Goal: Check status: Check status

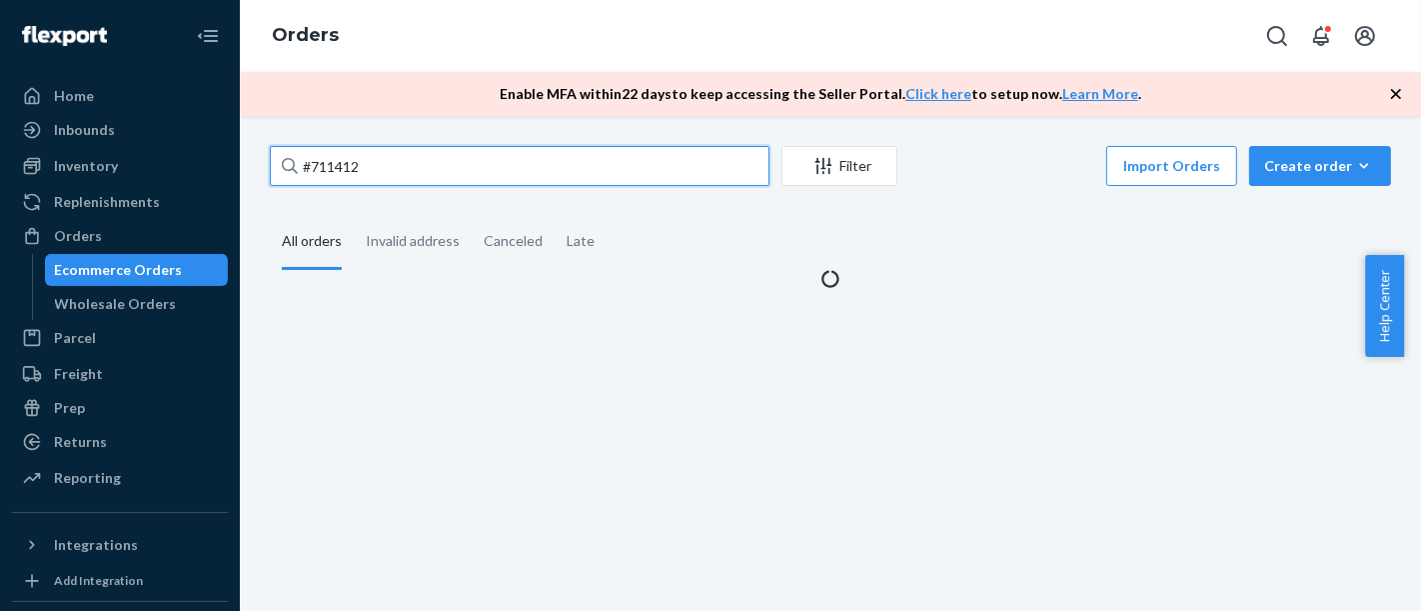
click at [460, 153] on input "#711412" at bounding box center [520, 166] width 500 height 40
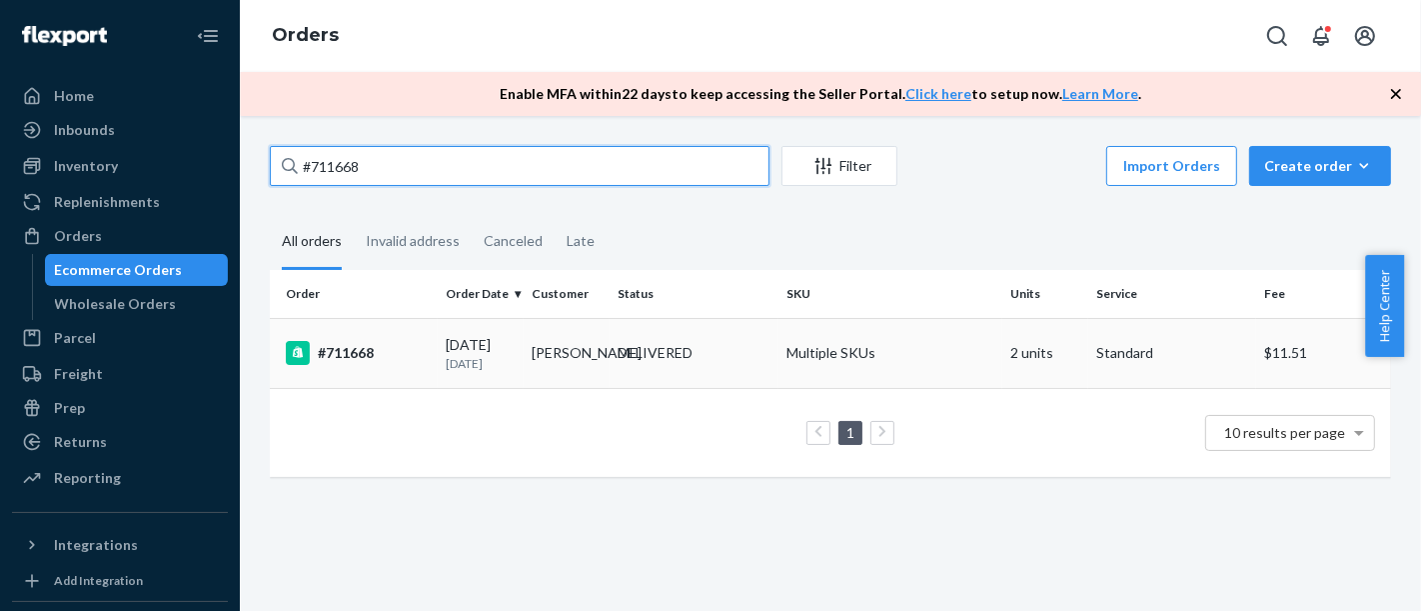
type input "#711668"
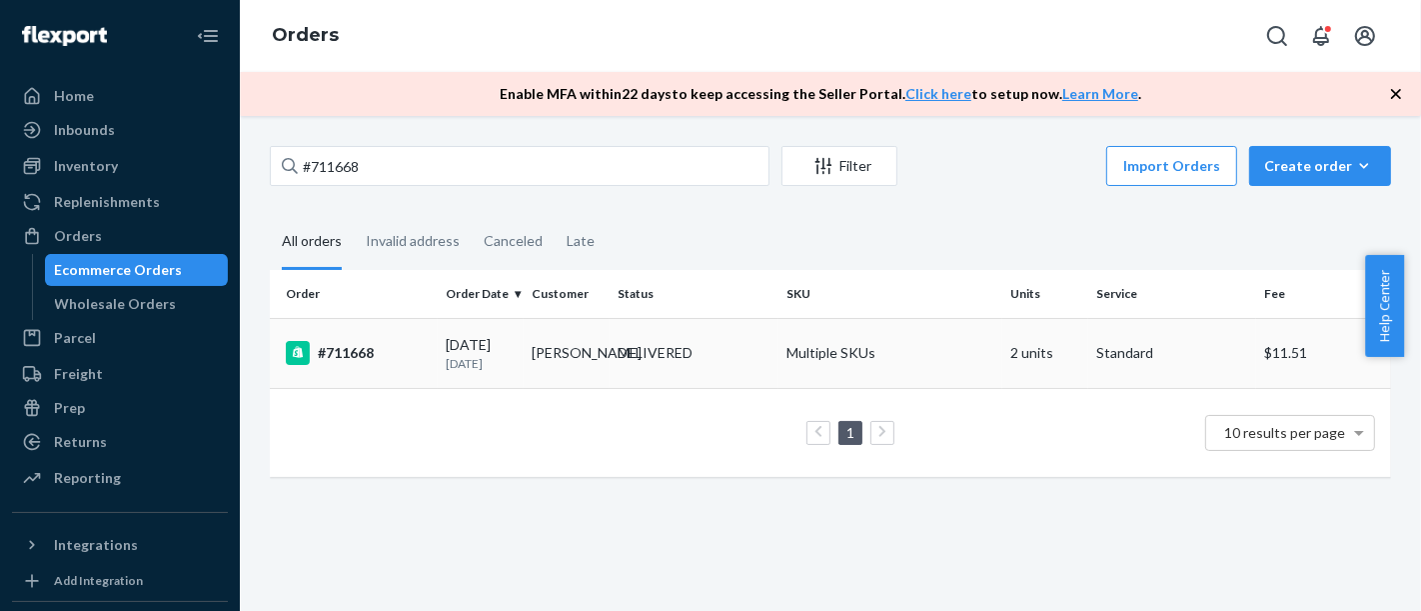
click at [400, 341] on td "#711668" at bounding box center [354, 353] width 168 height 70
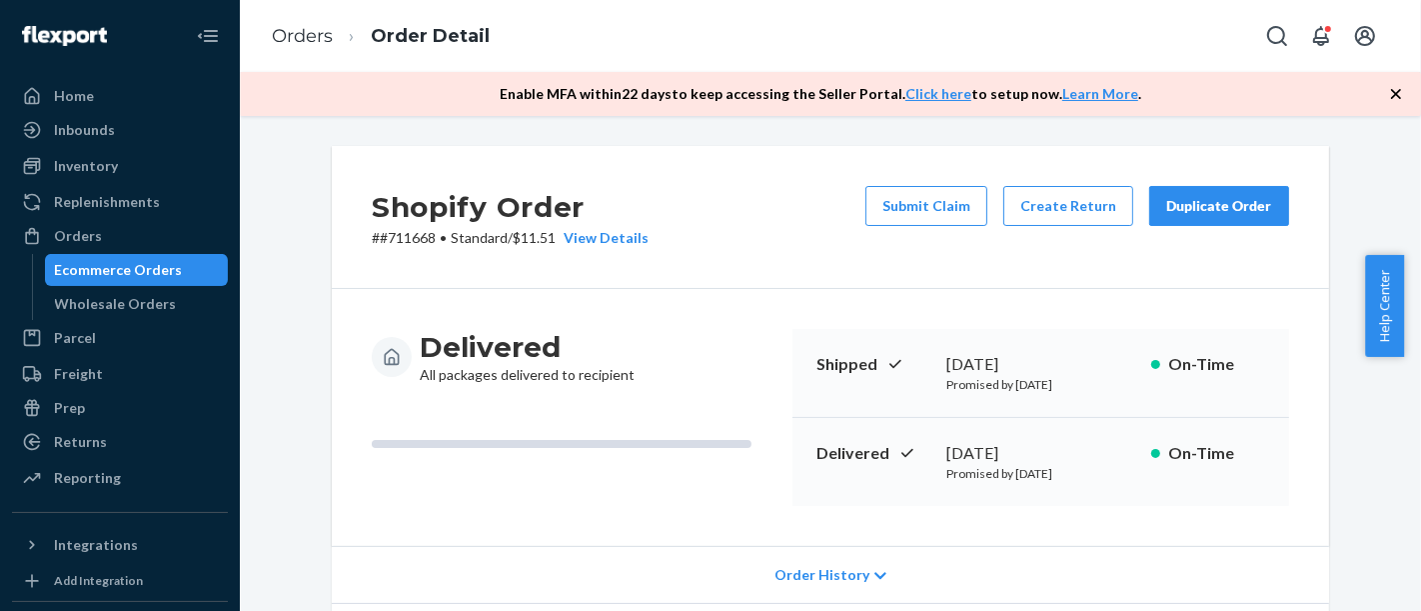
click at [172, 263] on div "Ecommerce Orders" at bounding box center [119, 270] width 128 height 20
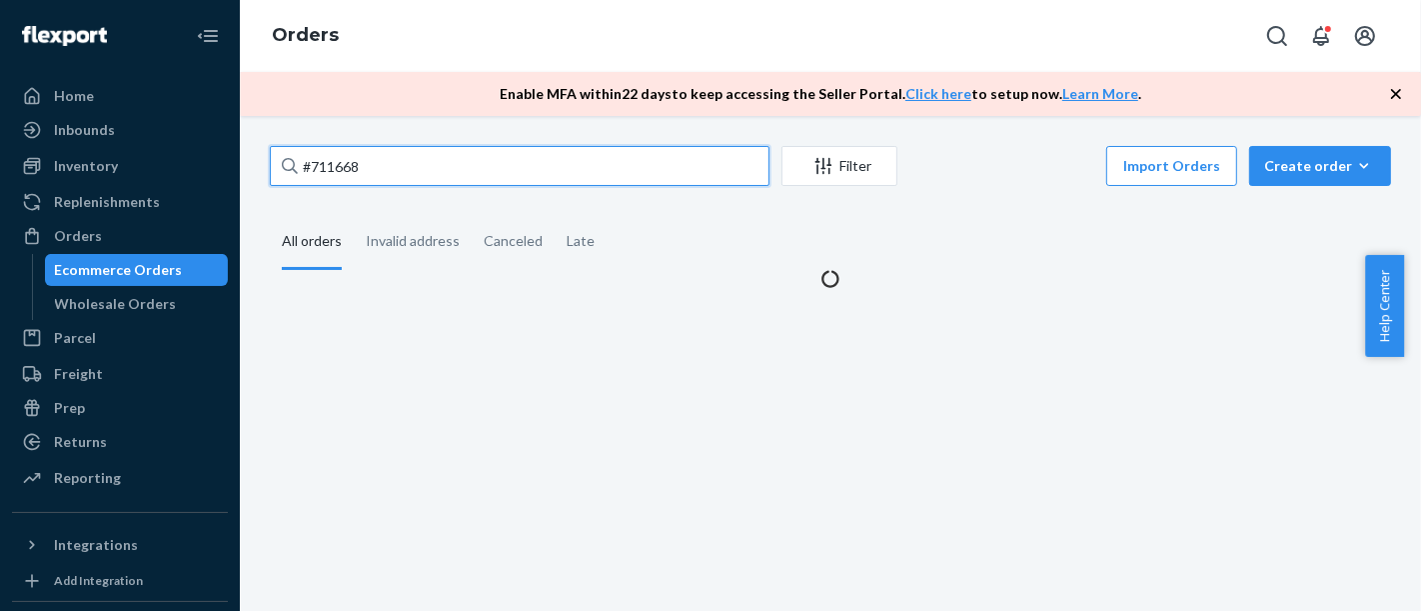
click at [425, 173] on input "#711668" at bounding box center [520, 166] width 500 height 40
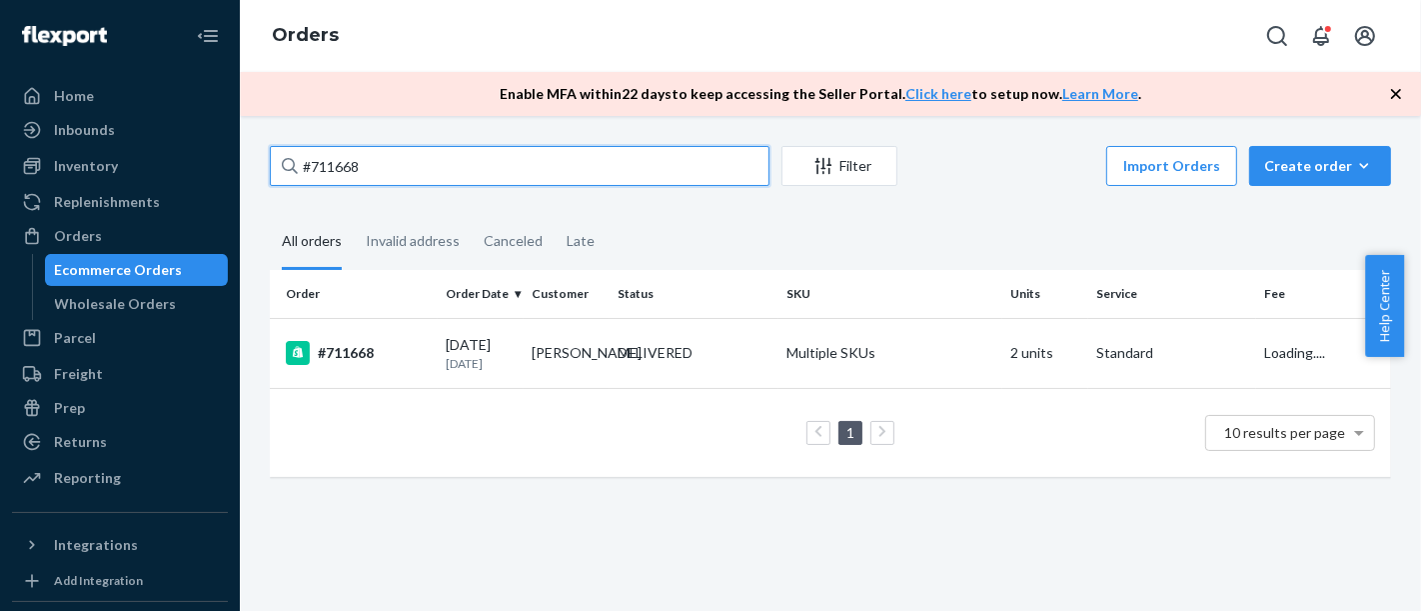
click at [425, 173] on input "#711668" at bounding box center [520, 166] width 500 height 40
paste input "382"
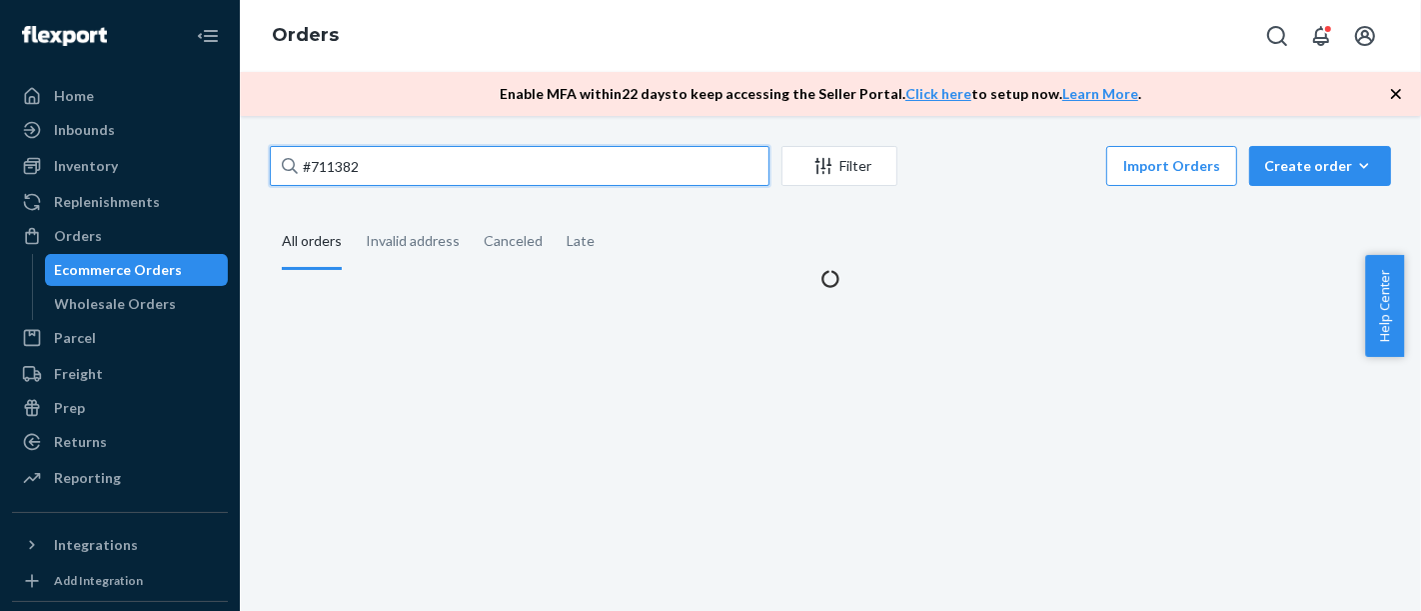
type input "#711382"
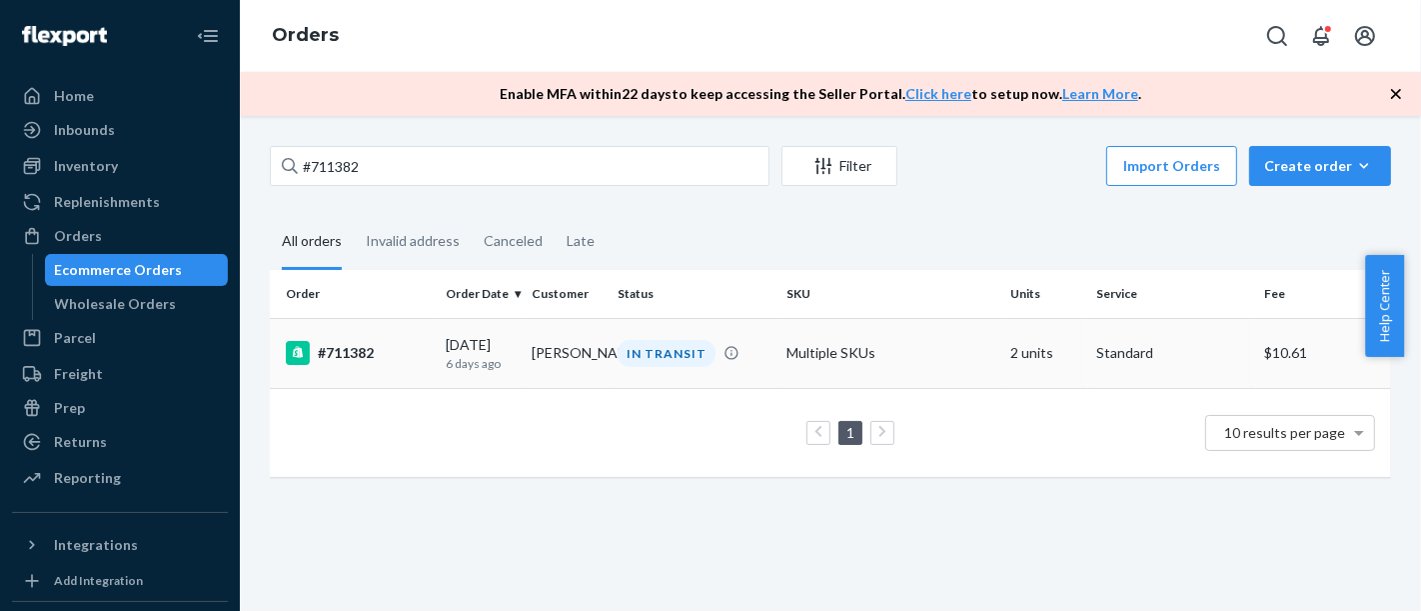
click at [338, 352] on div "#711382" at bounding box center [358, 353] width 144 height 24
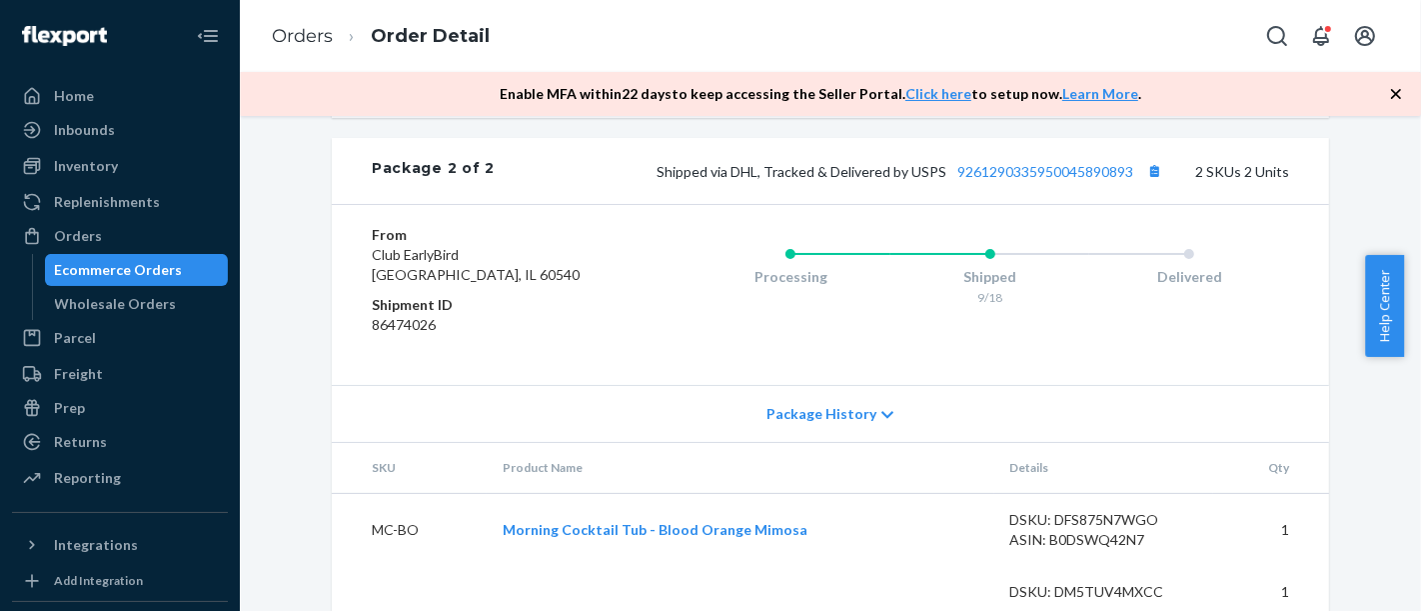
scroll to position [1398, 0]
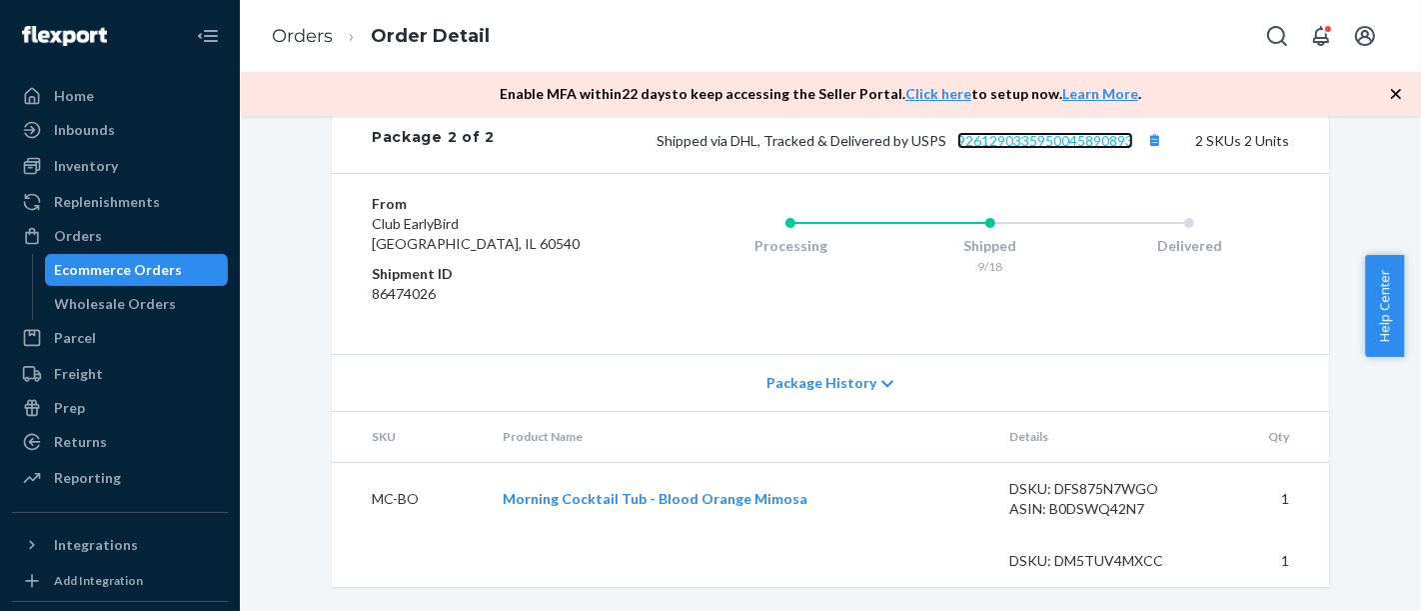
click at [1028, 138] on link "9261290335950045890893" at bounding box center [1045, 140] width 176 height 17
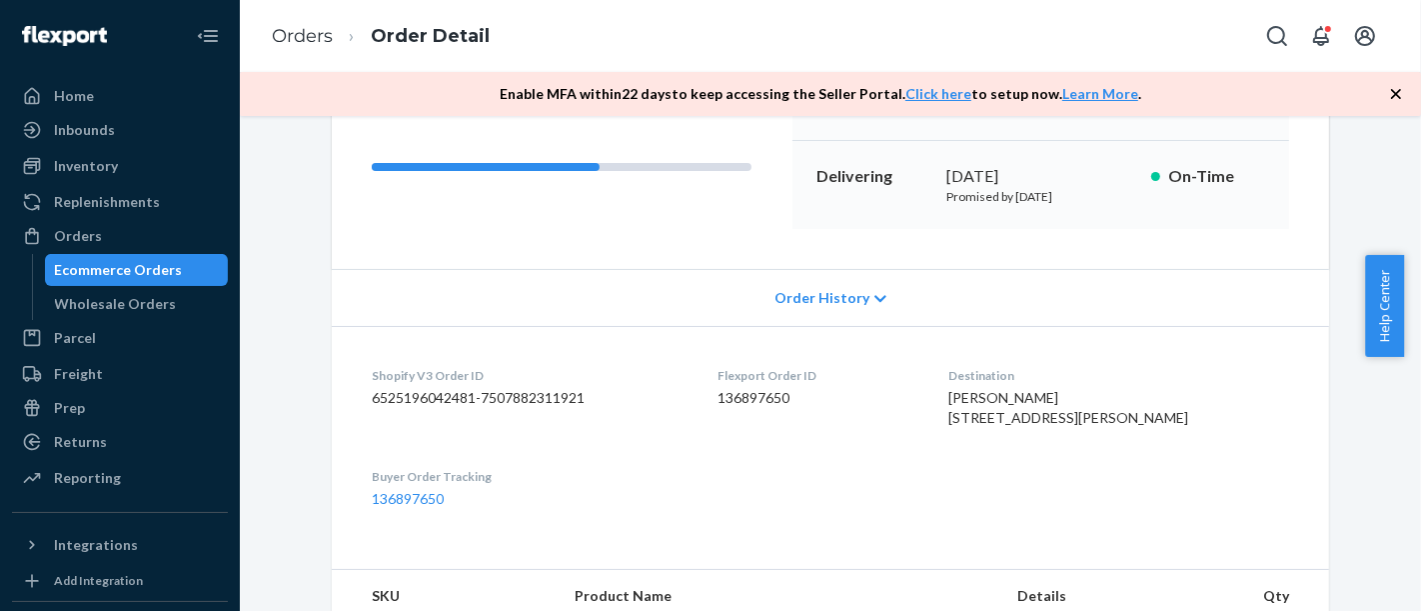
scroll to position [177, 0]
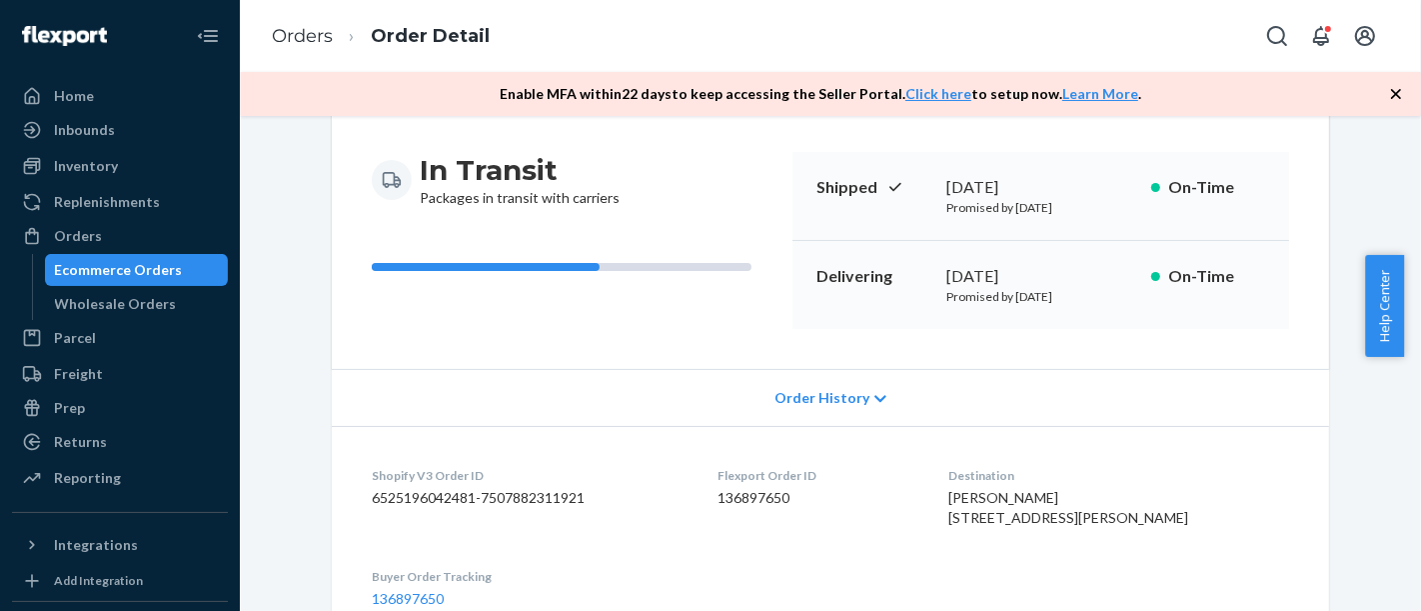
click at [145, 260] on div "Ecommerce Orders" at bounding box center [119, 270] width 128 height 20
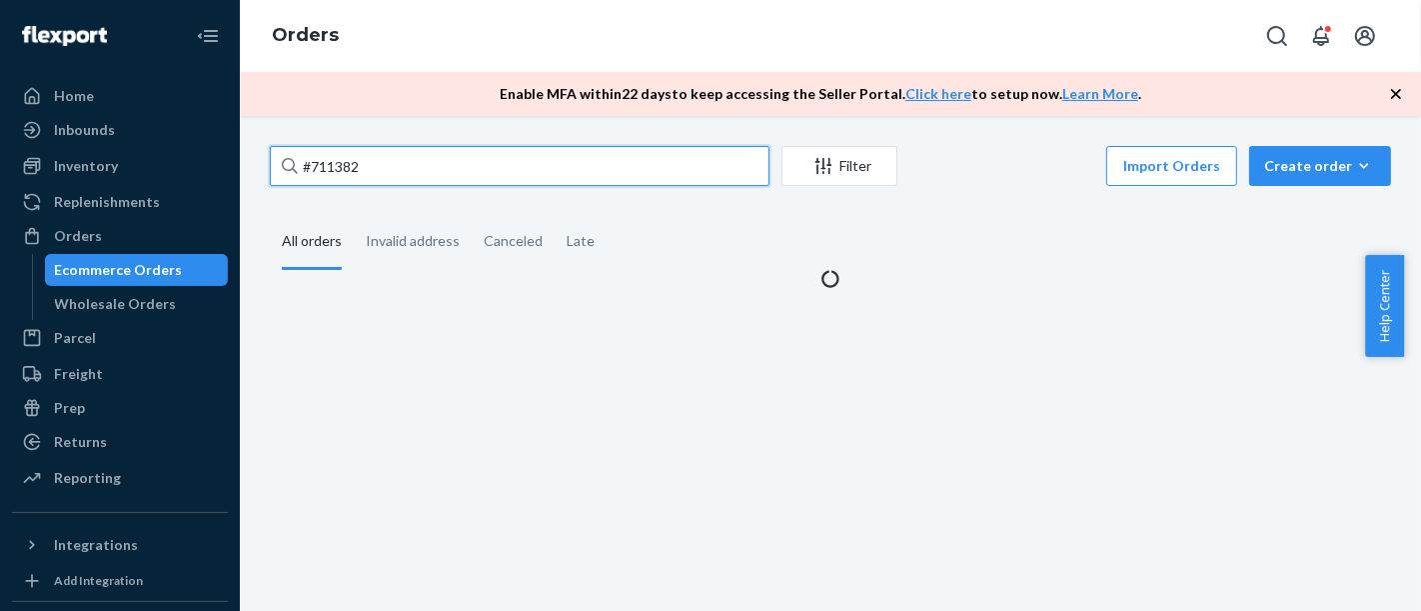
click at [441, 170] on input "#711382" at bounding box center [520, 166] width 500 height 40
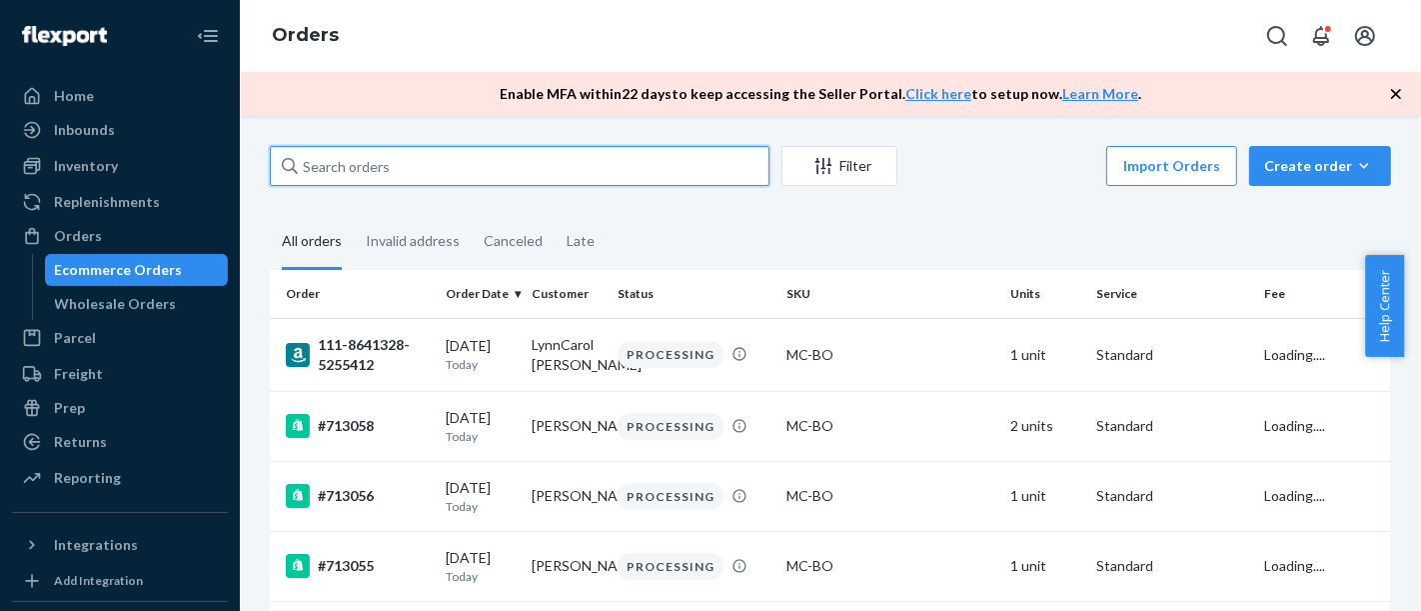
paste input "#711668"
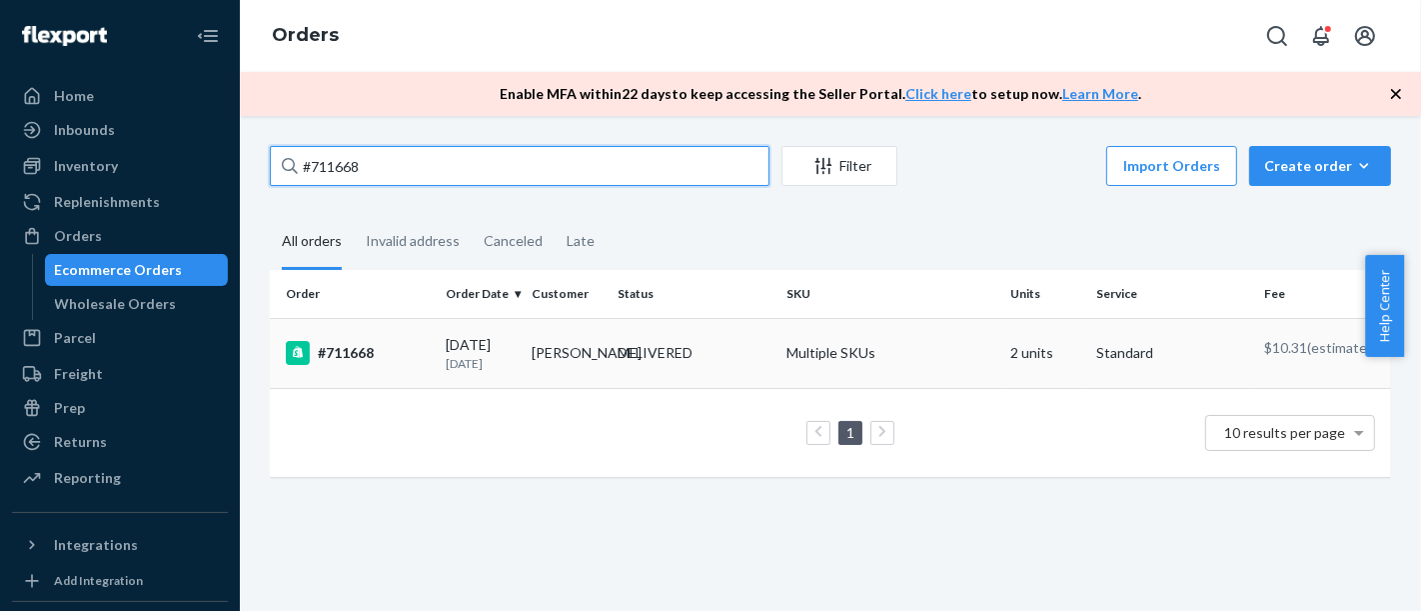
type input "#711668"
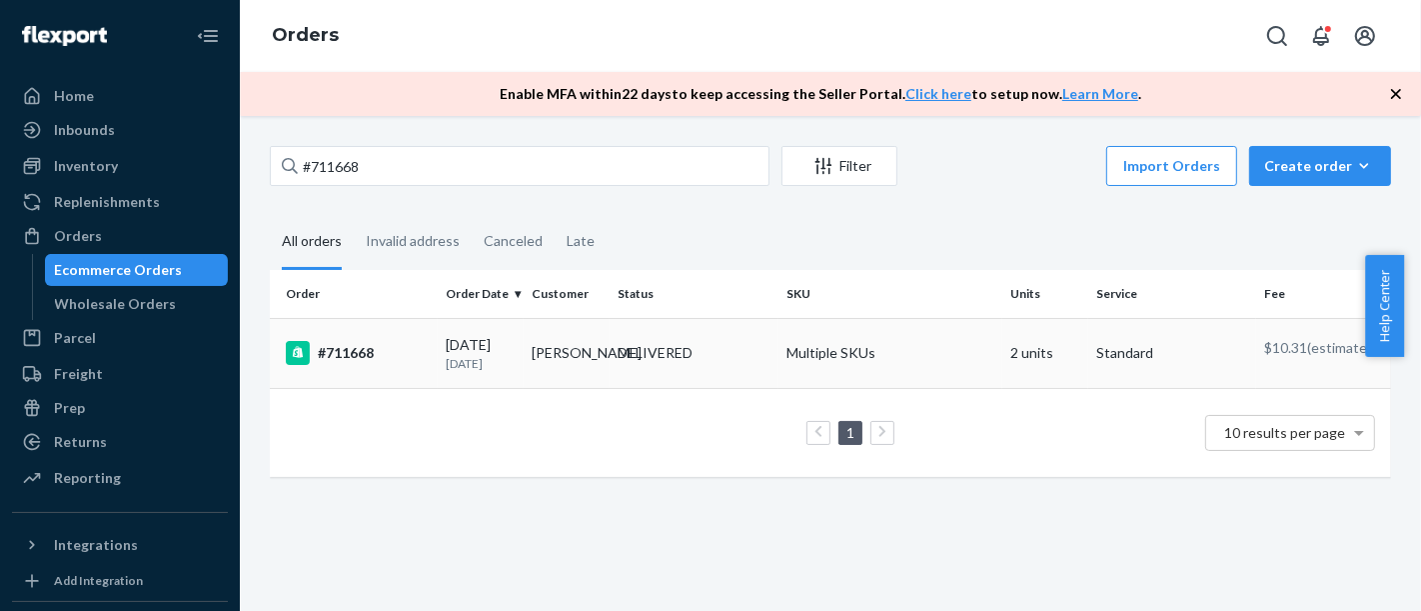
click at [365, 353] on div "#711668" at bounding box center [358, 353] width 144 height 24
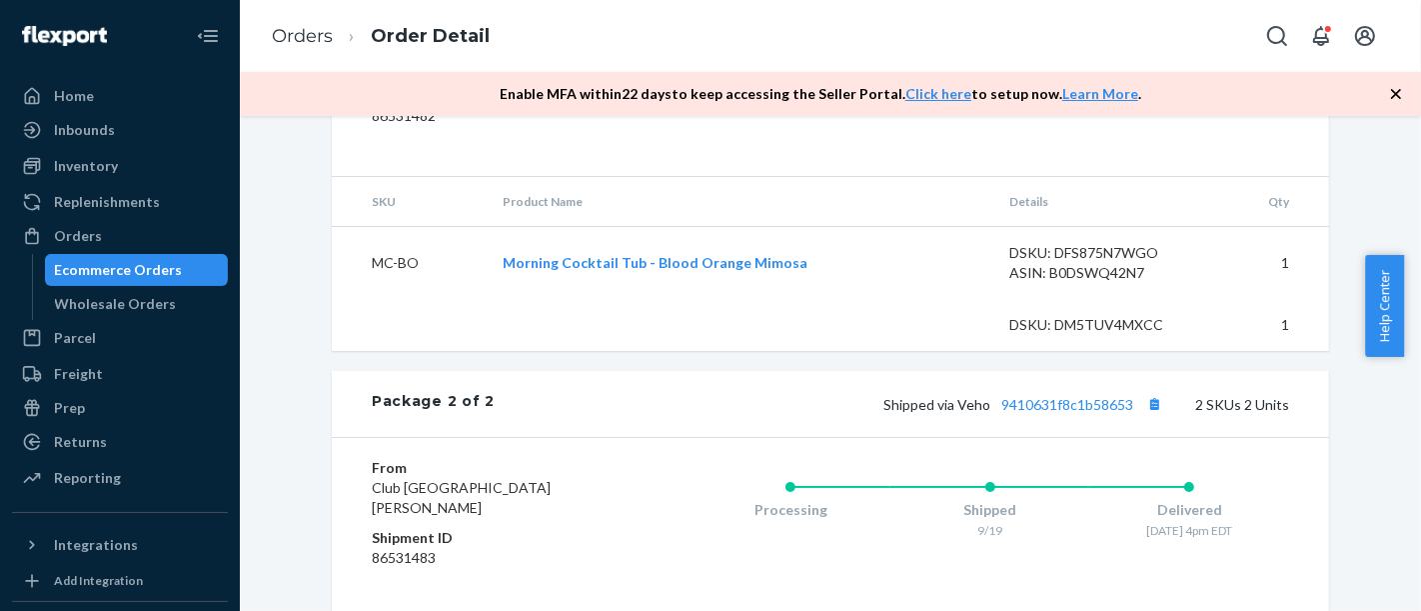
scroll to position [1003, 0]
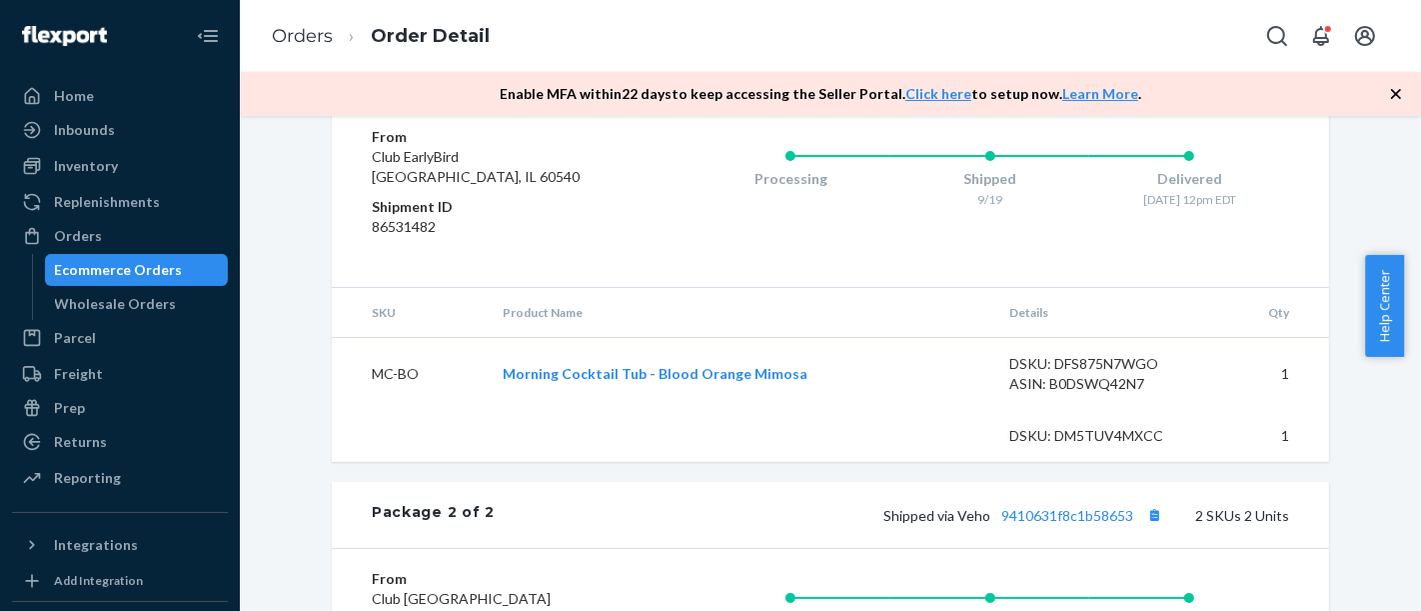
click at [118, 266] on div "Ecommerce Orders" at bounding box center [119, 270] width 128 height 20
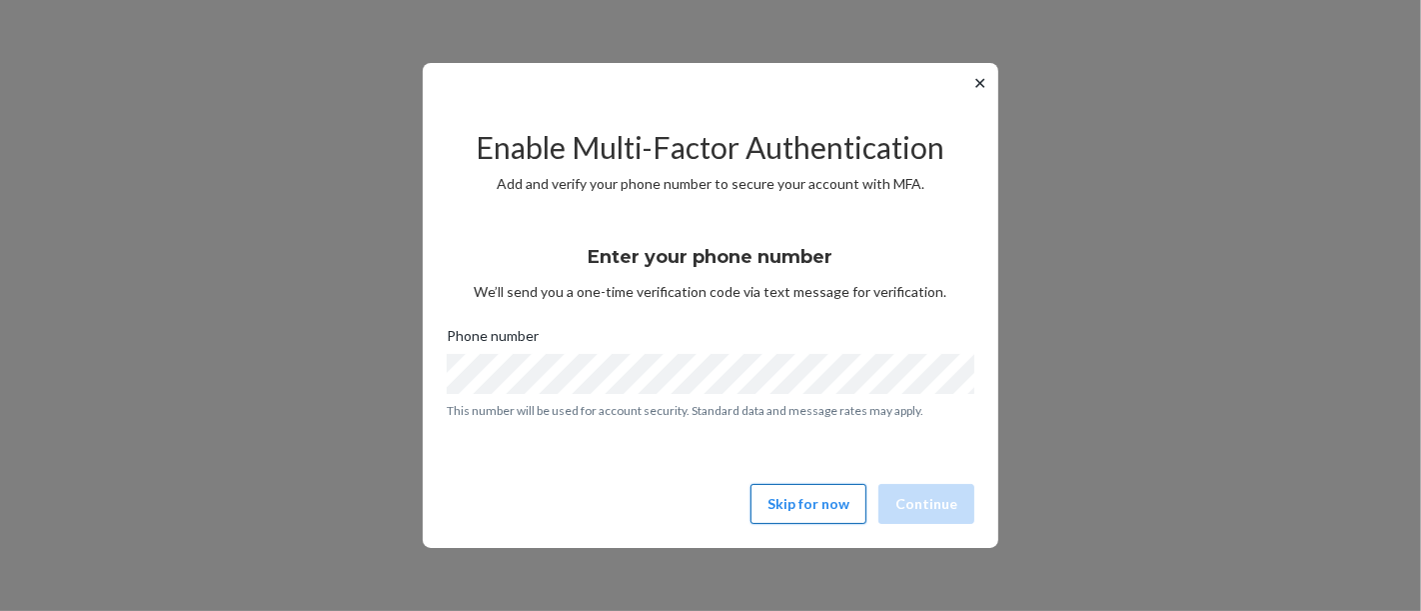
click at [830, 502] on button "Skip for now" at bounding box center [808, 504] width 116 height 40
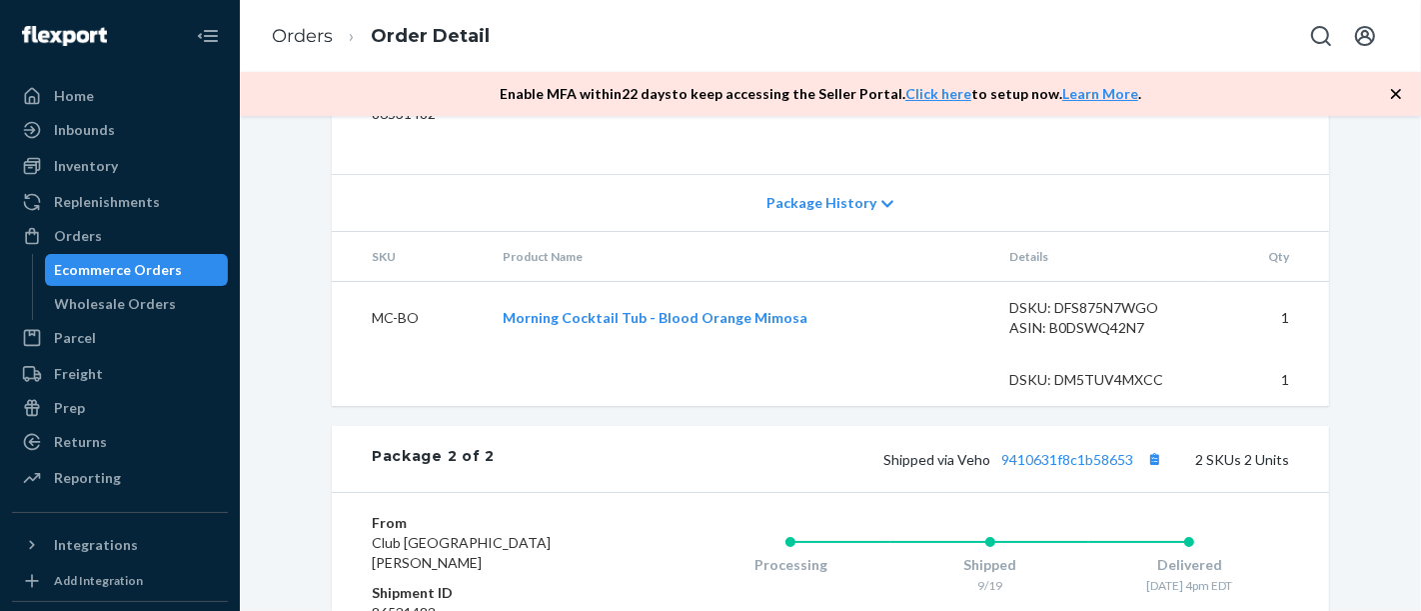
scroll to position [894, 0]
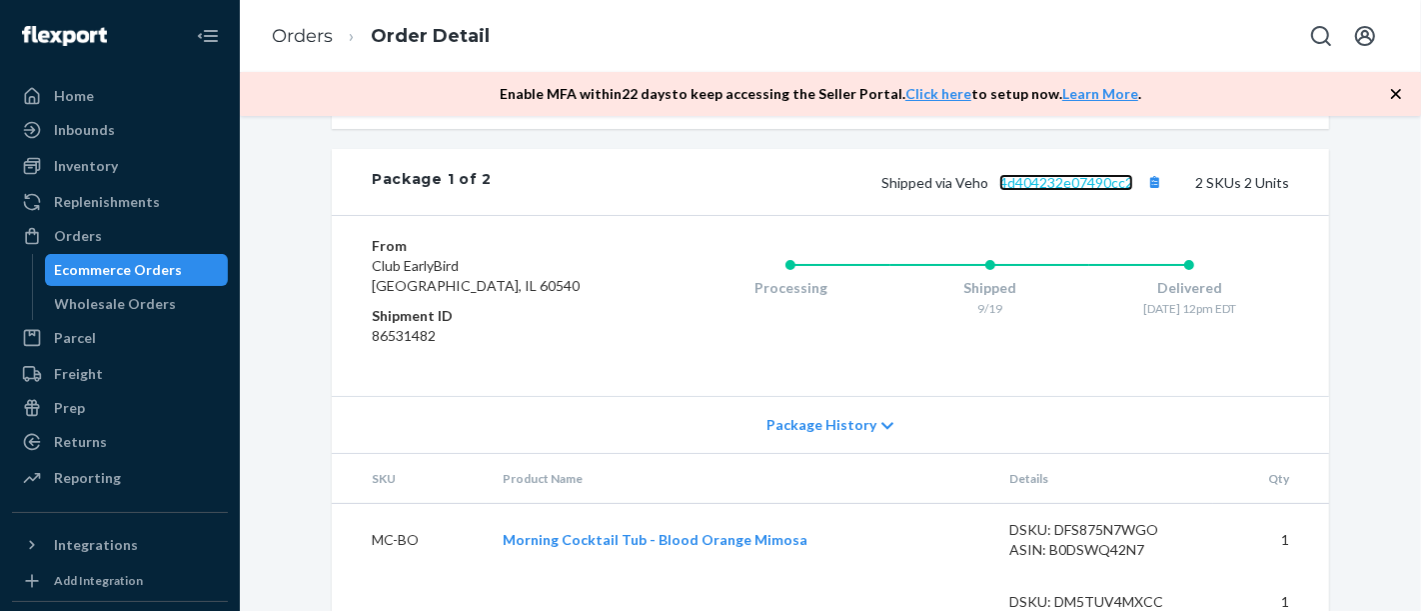
click at [1060, 191] on link "4d404232e07490cc2" at bounding box center [1066, 182] width 134 height 17
